Goal: Task Accomplishment & Management: Complete application form

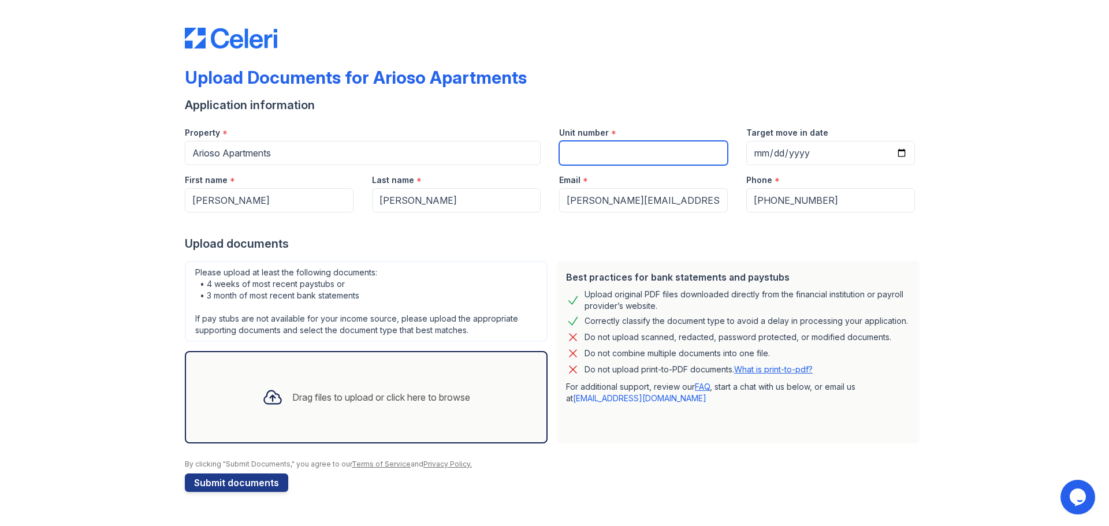
click at [651, 159] on input "Unit number" at bounding box center [643, 153] width 169 height 24
type input "116"
click at [278, 407] on icon at bounding box center [272, 397] width 21 height 21
click at [408, 388] on div "Drag files to upload or click here to browse" at bounding box center [366, 397] width 226 height 39
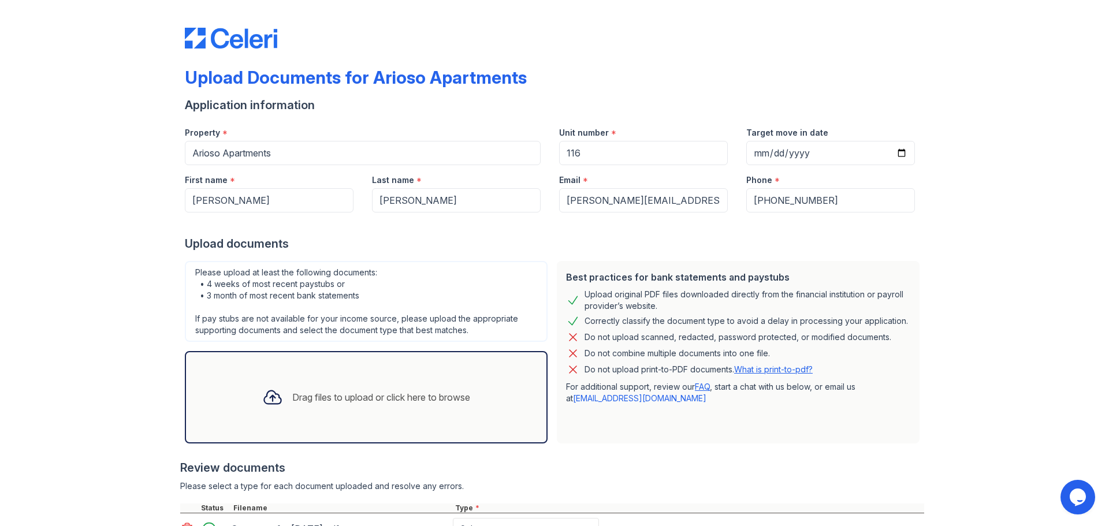
click at [321, 373] on div "Drag files to upload or click here to browse" at bounding box center [366, 397] width 363 height 92
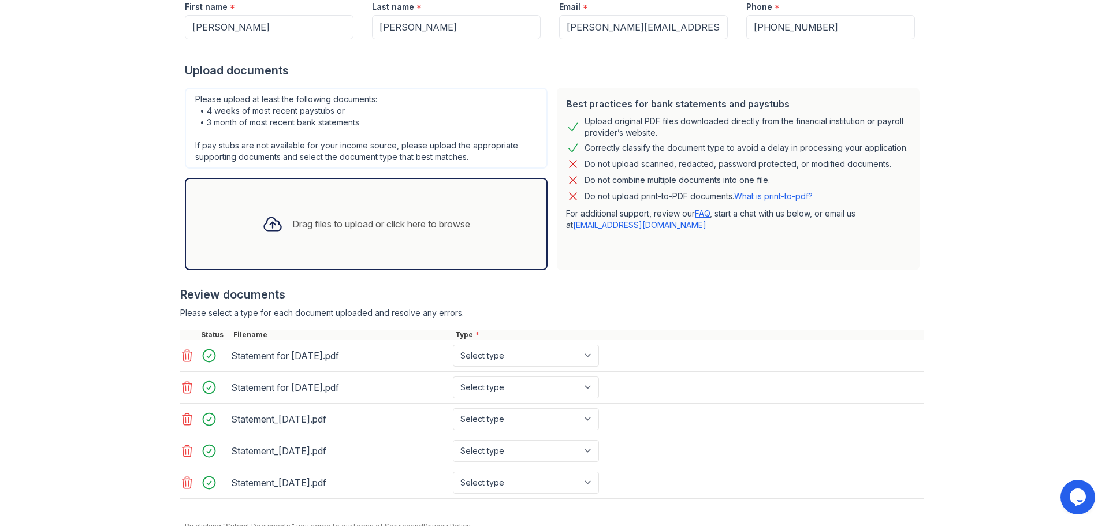
scroll to position [225, 0]
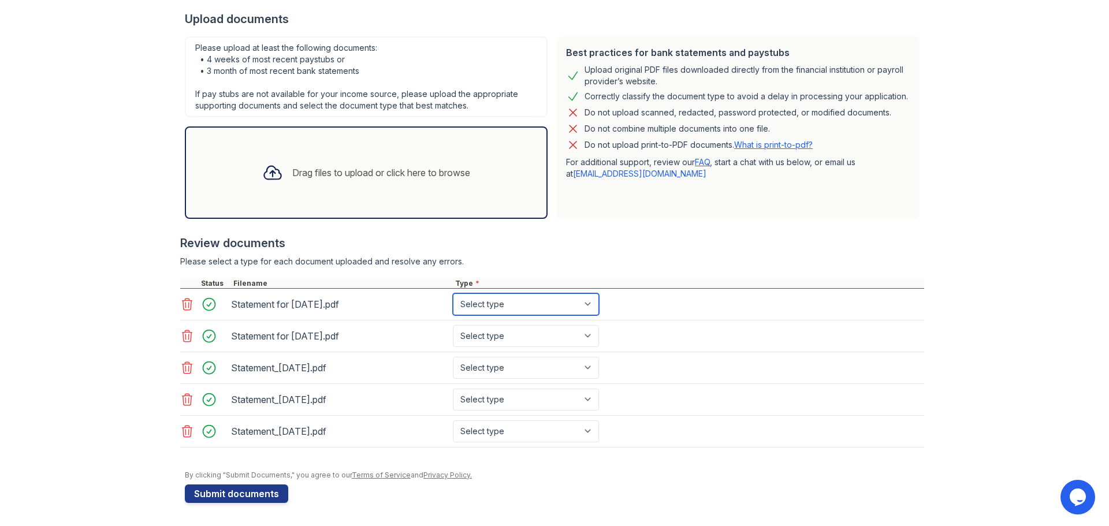
click at [512, 303] on select "Select type Paystub Bank Statement Offer Letter Tax Documents Benefit Award Let…" at bounding box center [526, 304] width 146 height 22
select select "bank_statement"
click at [453, 293] on select "Select type Paystub Bank Statement Offer Letter Tax Documents Benefit Award Let…" at bounding box center [526, 304] width 146 height 22
click at [515, 340] on select "Select type Paystub Bank Statement Offer Letter Tax Documents Benefit Award Let…" at bounding box center [526, 336] width 146 height 22
select select "bank_statement"
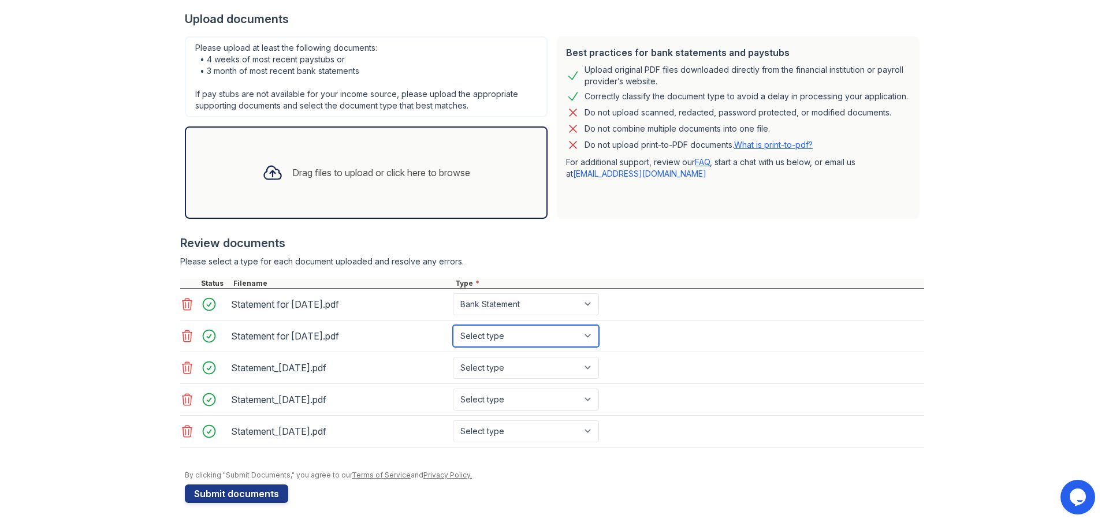
click at [453, 325] on select "Select type Paystub Bank Statement Offer Letter Tax Documents Benefit Award Let…" at bounding box center [526, 336] width 146 height 22
click at [508, 368] on select "Select type Paystub Bank Statement Offer Letter Tax Documents Benefit Award Let…" at bounding box center [526, 368] width 146 height 22
click at [500, 304] on select "Select type Paystub Bank Statement Offer Letter Tax Documents Benefit Award Let…" at bounding box center [526, 304] width 146 height 22
select select "paystub"
click at [453, 293] on select "Select type Paystub Bank Statement Offer Letter Tax Documents Benefit Award Let…" at bounding box center [526, 304] width 146 height 22
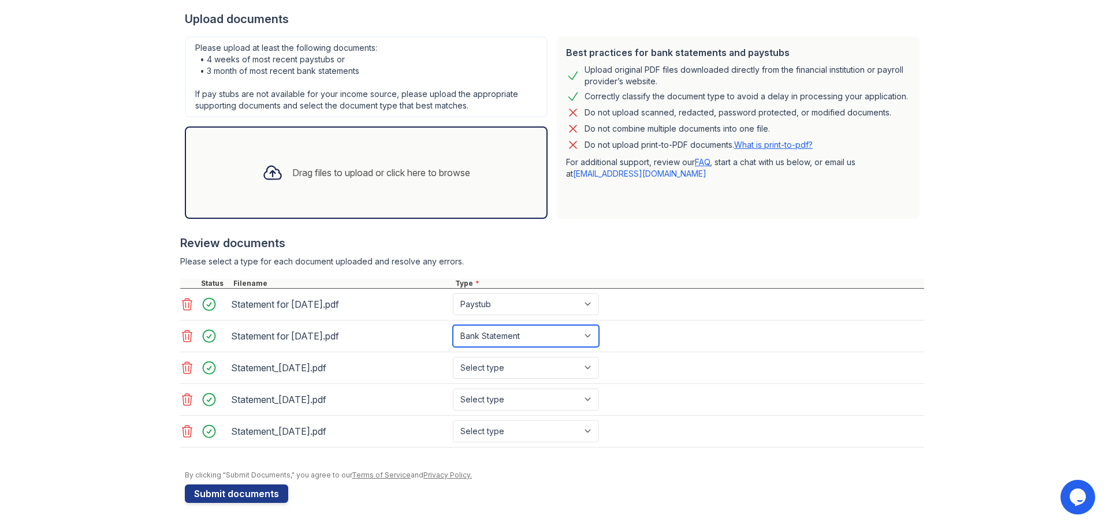
click at [493, 338] on select "Select type Paystub Bank Statement Offer Letter Tax Documents Benefit Award Let…" at bounding box center [526, 336] width 146 height 22
select select "paystub"
click at [453, 325] on select "Select type Paystub Bank Statement Offer Letter Tax Documents Benefit Award Let…" at bounding box center [526, 336] width 146 height 22
click at [487, 369] on select "Select type Paystub Bank Statement Offer Letter Tax Documents Benefit Award Let…" at bounding box center [526, 368] width 146 height 22
select select "bank_statement"
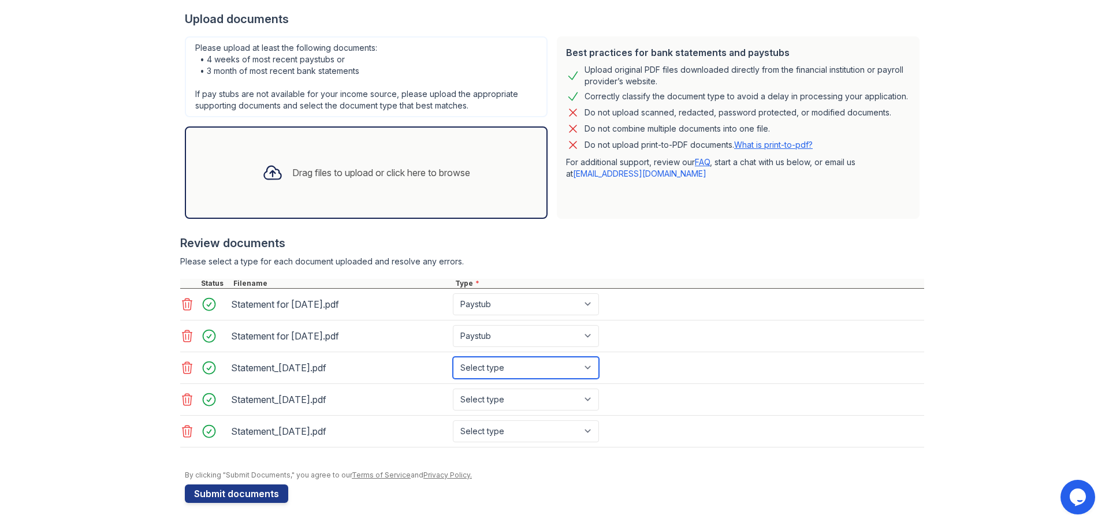
click at [453, 357] on select "Select type Paystub Bank Statement Offer Letter Tax Documents Benefit Award Let…" at bounding box center [526, 368] width 146 height 22
click at [484, 392] on select "Select type Paystub Bank Statement Offer Letter Tax Documents Benefit Award Let…" at bounding box center [526, 400] width 146 height 22
select select "bank_statement"
click at [453, 389] on select "Select type Paystub Bank Statement Offer Letter Tax Documents Benefit Award Let…" at bounding box center [526, 400] width 146 height 22
click at [470, 425] on select "Select type Paystub Bank Statement Offer Letter Tax Documents Benefit Award Let…" at bounding box center [526, 432] width 146 height 22
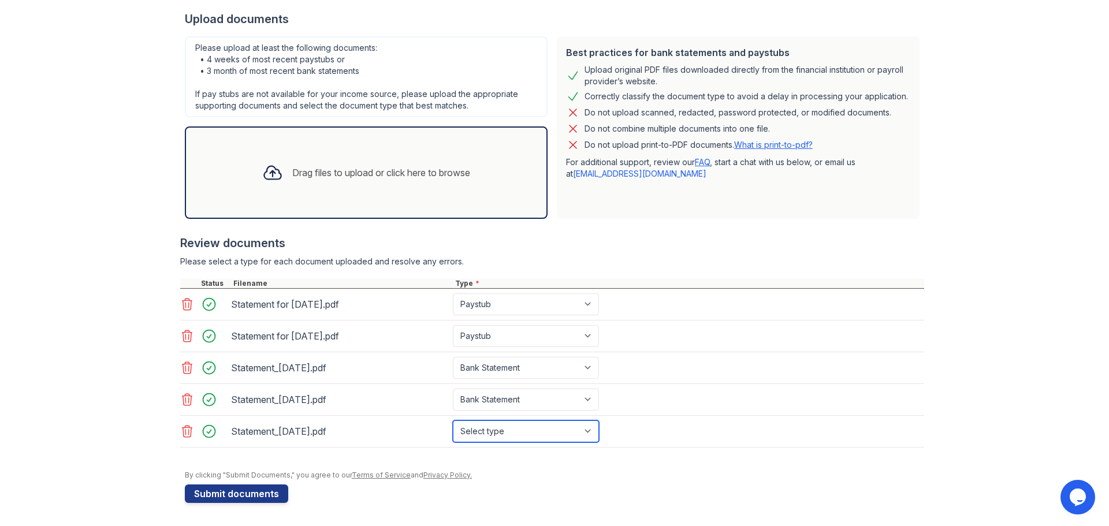
select select "bank_statement"
click at [453, 421] on select "Select type Paystub Bank Statement Offer Letter Tax Documents Benefit Award Let…" at bounding box center [526, 432] width 146 height 22
click at [415, 444] on div "Statement_31AUG2025.pdf Select type Paystub Bank Statement Offer Letter Tax Doc…" at bounding box center [552, 432] width 744 height 32
click at [254, 493] on button "Submit documents" at bounding box center [236, 494] width 103 height 18
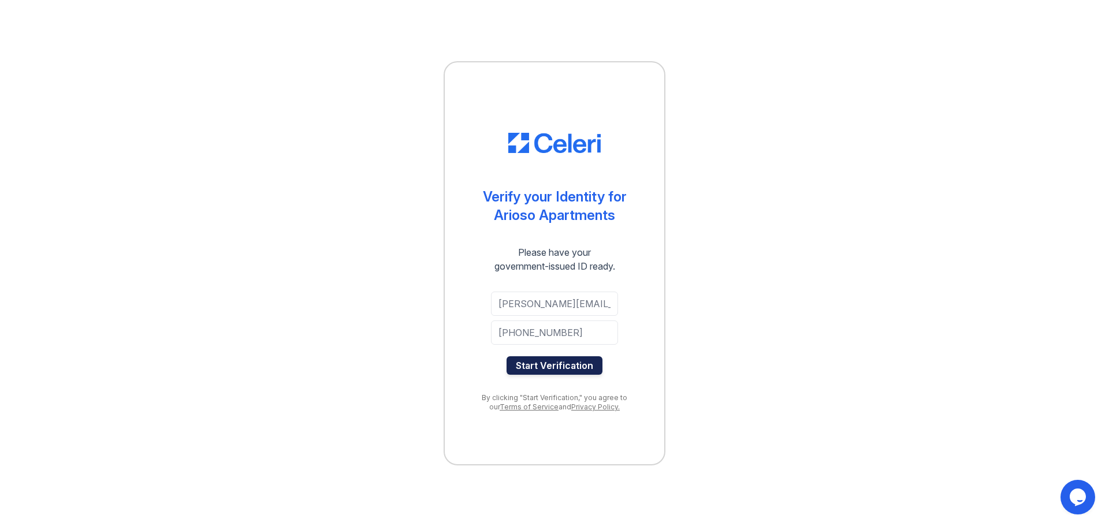
click at [555, 370] on button "Start Verification" at bounding box center [555, 365] width 96 height 18
